Goal: Transaction & Acquisition: Book appointment/travel/reservation

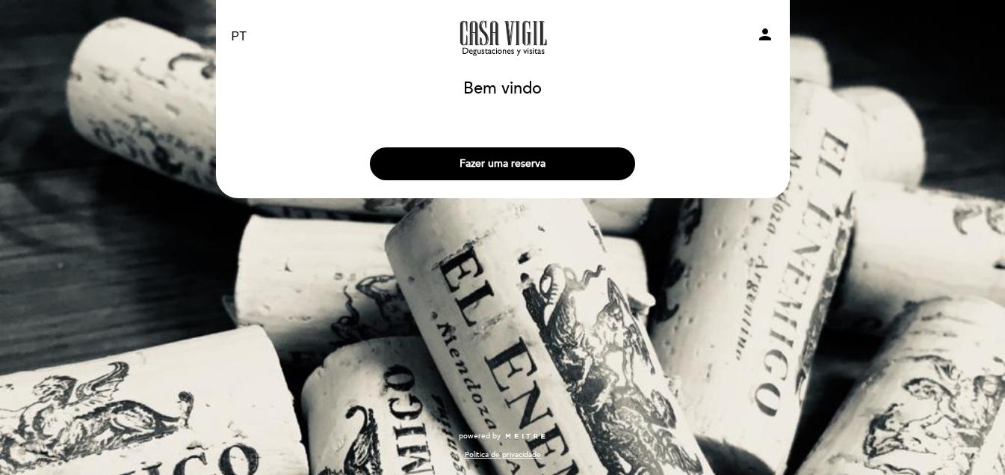
select select "pt"
click at [478, 170] on button "Fazer uma reserva" at bounding box center [502, 163] width 265 height 33
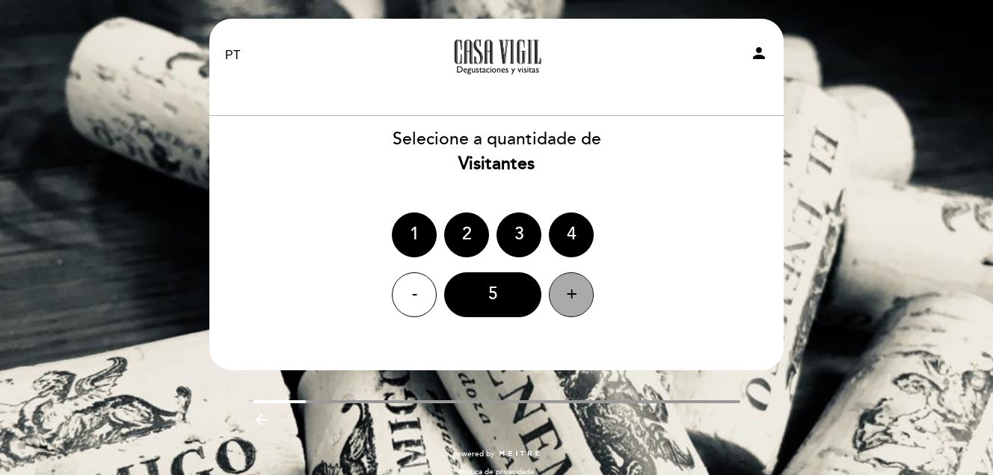
click at [580, 299] on div "+" at bounding box center [571, 294] width 45 height 45
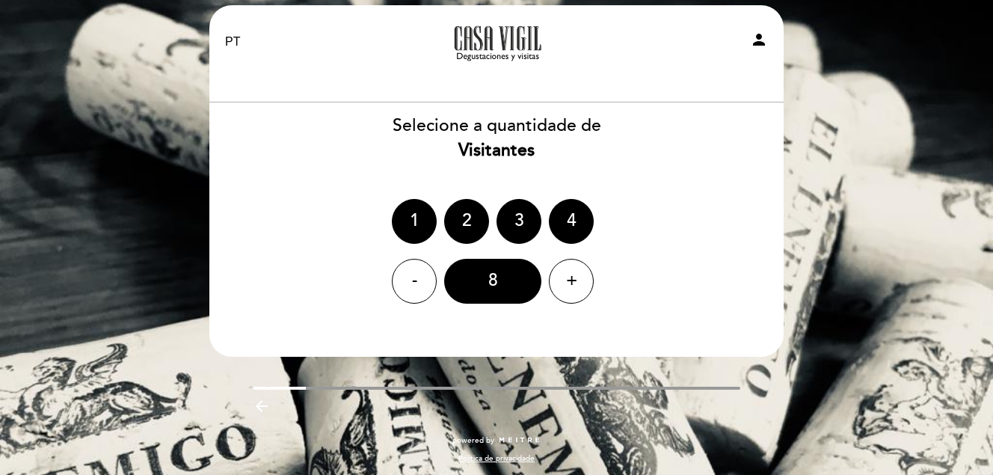
scroll to position [17, 0]
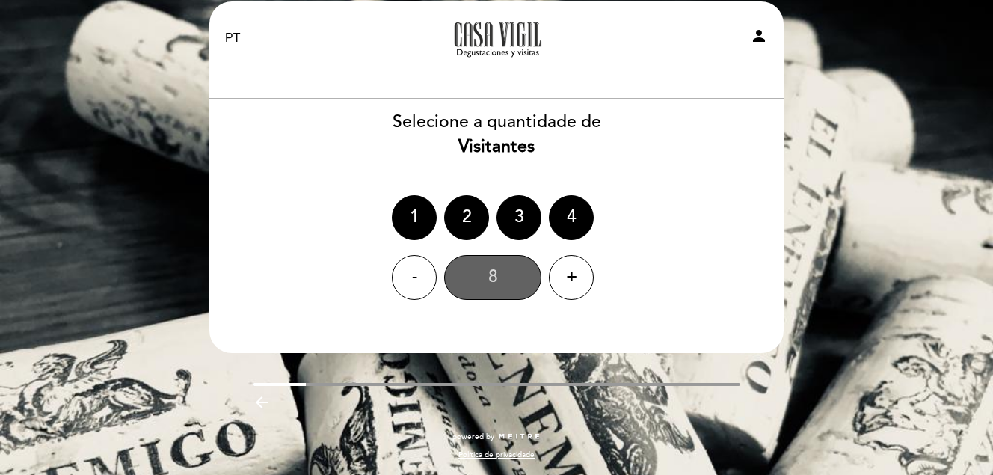
click at [479, 275] on div "8" at bounding box center [492, 277] width 97 height 45
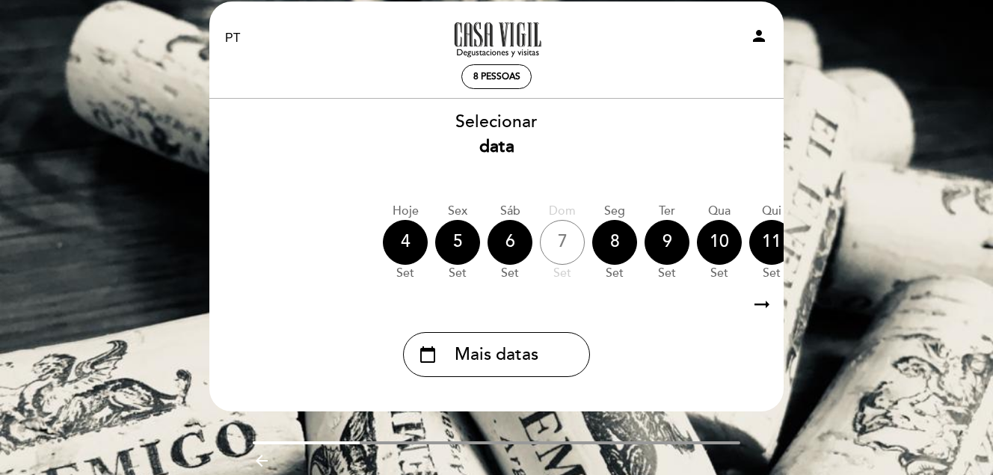
click at [757, 314] on icon "arrow_right_alt" at bounding box center [762, 305] width 22 height 32
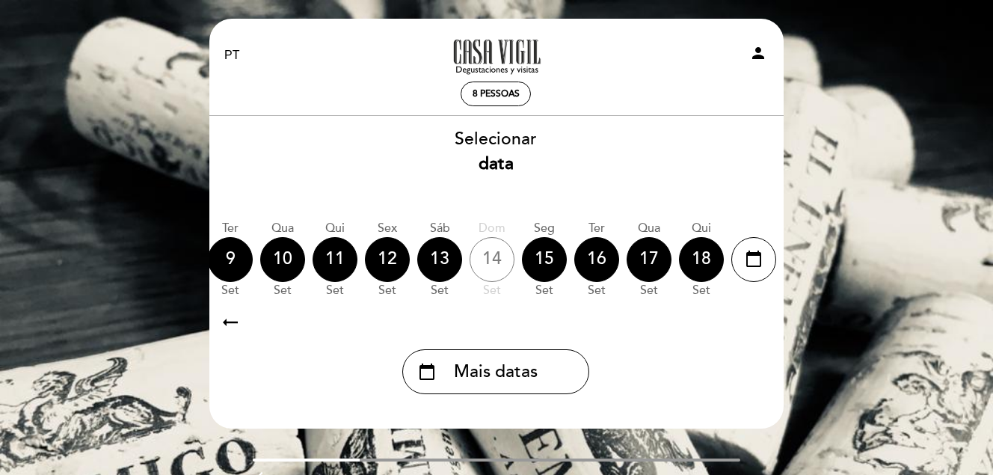
scroll to position [0, 440]
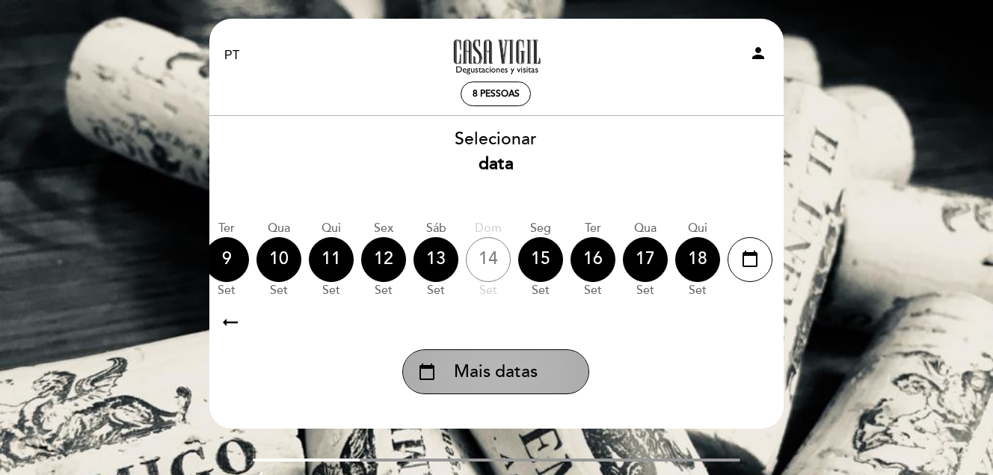
click at [505, 380] on span "Mais datas" at bounding box center [496, 372] width 84 height 25
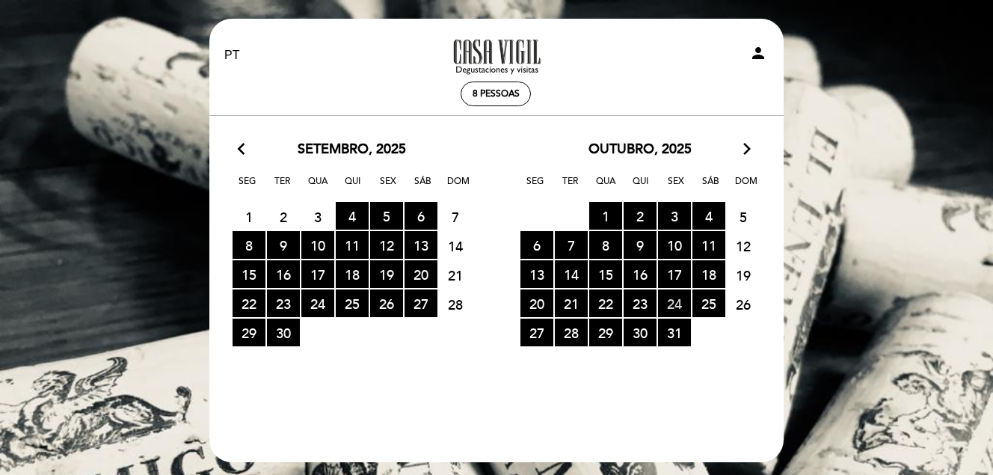
click at [677, 302] on span "24 RESERVAS DISPONÍVEIS" at bounding box center [674, 303] width 33 height 28
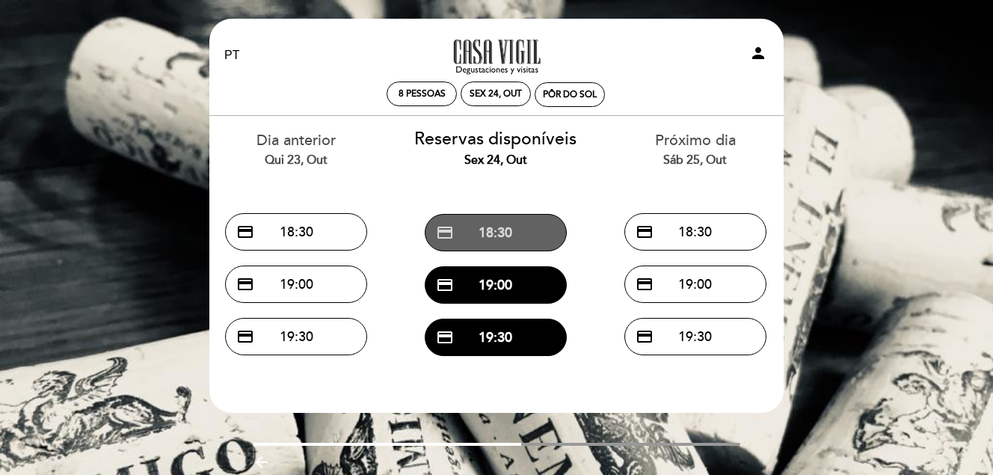
click at [498, 235] on button "credit_card 18:30" at bounding box center [496, 232] width 142 height 37
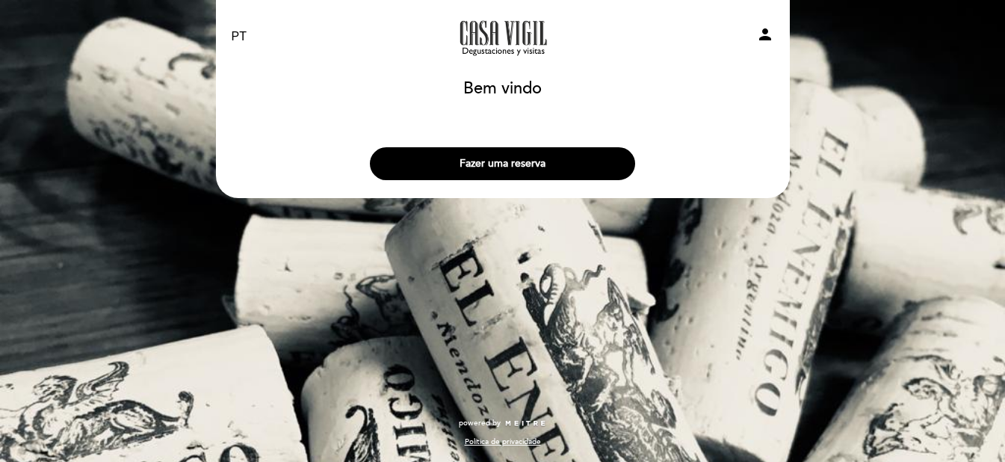
select select "pt"
click at [546, 167] on button "Fazer uma reserva" at bounding box center [502, 163] width 265 height 33
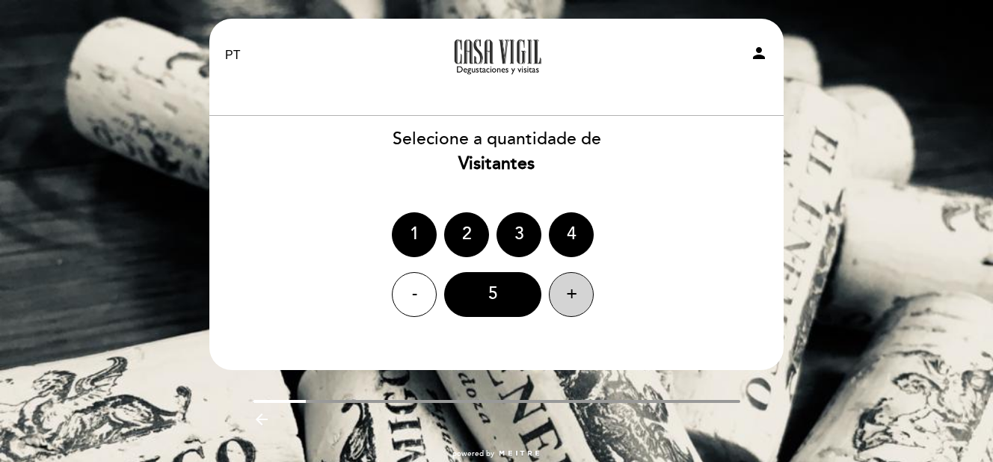
click at [568, 286] on div "+" at bounding box center [571, 294] width 45 height 45
click at [568, 291] on div "+" at bounding box center [571, 294] width 45 height 45
click at [494, 289] on div "8" at bounding box center [492, 294] width 97 height 45
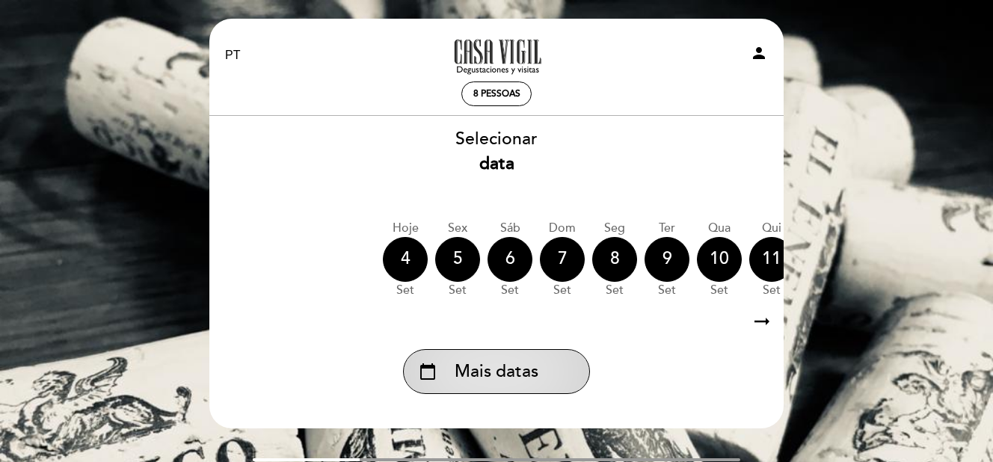
click at [496, 383] on span "Mais datas" at bounding box center [497, 372] width 84 height 25
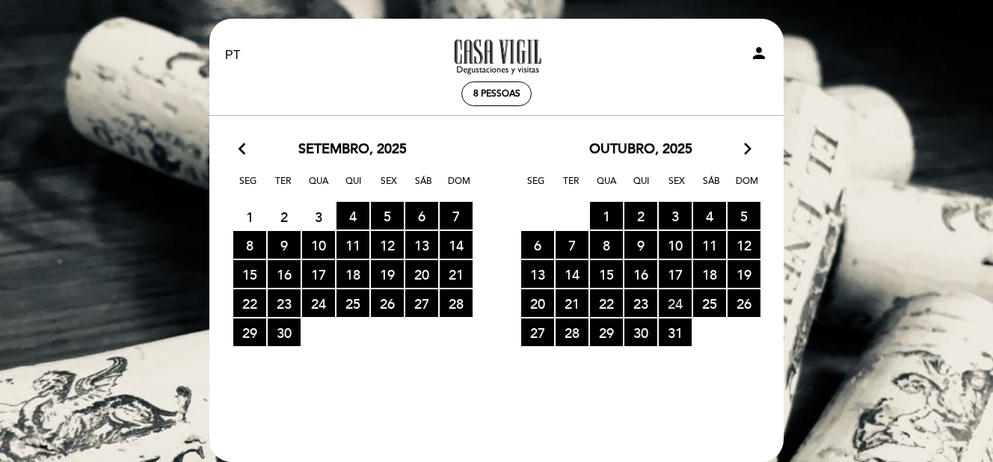
click at [668, 298] on span "24 RESERVAS DISPONÍVEIS" at bounding box center [675, 303] width 33 height 28
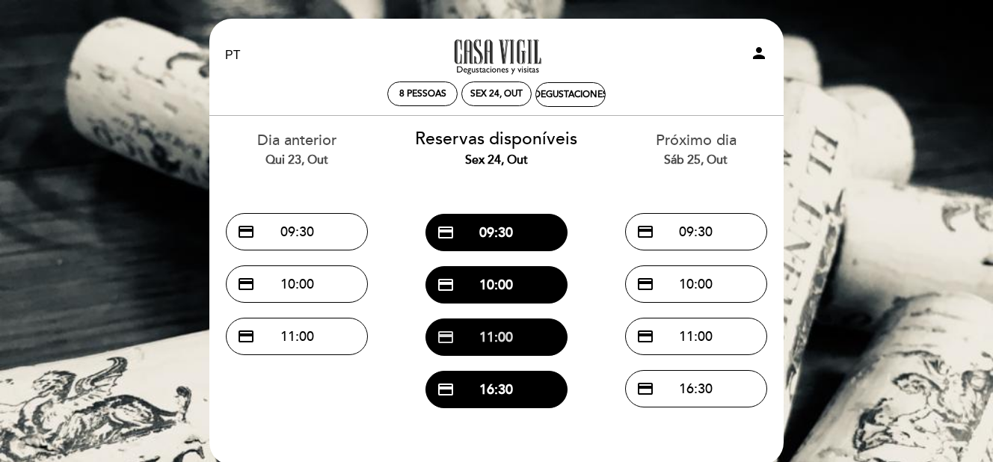
click at [482, 333] on button "credit_card 11:00" at bounding box center [496, 336] width 142 height 37
